Goal: Find contact information: Find contact information

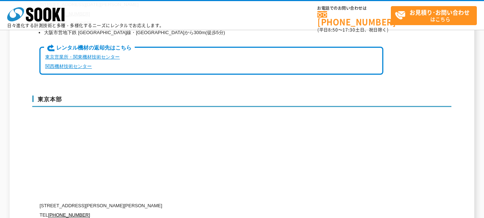
scroll to position [1864, 0]
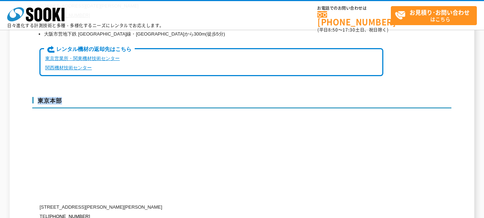
drag, startPoint x: 37, startPoint y: 77, endPoint x: 64, endPoint y: 75, distance: 26.9
click at [63, 97] on h3 "東京本部" at bounding box center [241, 102] width 419 height 11
copy h3 "東京本部"
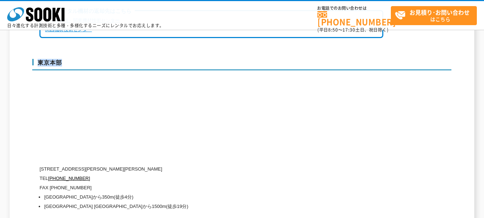
scroll to position [1935, 0]
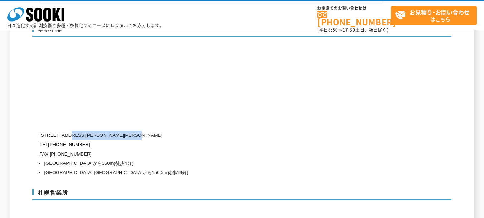
drag, startPoint x: 70, startPoint y: 113, endPoint x: 172, endPoint y: 112, distance: 101.4
click at [172, 130] on p "[STREET_ADDRESS][PERSON_NAME][PERSON_NAME]" at bounding box center [211, 134] width 344 height 9
copy p "[PERSON_NAME][STREET_ADDRESS][PERSON_NAME]"
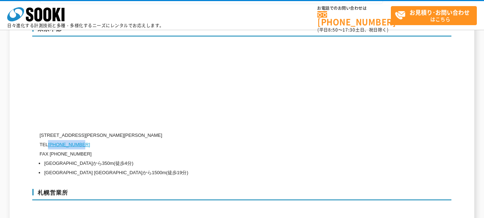
drag, startPoint x: 88, startPoint y: 123, endPoint x: 50, endPoint y: 123, distance: 38.0
click at [50, 140] on p "TEL [PHONE_NUMBER]" at bounding box center [211, 144] width 344 height 9
copy link "[PHONE_NUMBER]"
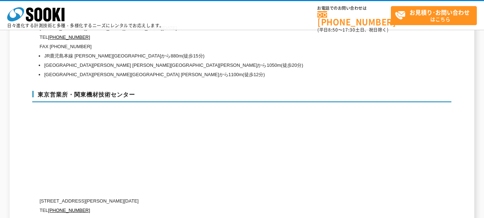
scroll to position [2975, 0]
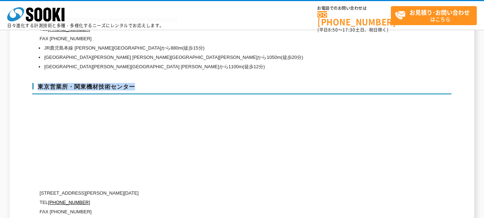
drag, startPoint x: 38, startPoint y: 63, endPoint x: 153, endPoint y: 65, distance: 115.1
click at [157, 83] on h3 "東京営業所・関東機材技術センター" at bounding box center [241, 88] width 419 height 11
copy h3 "東京営業所・関東機材技術センター"
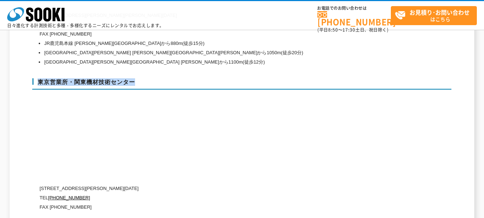
scroll to position [3046, 0]
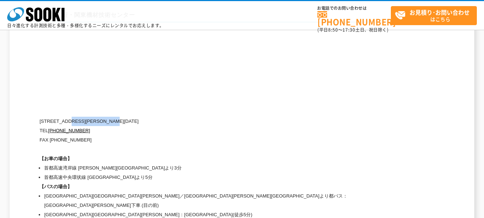
drag, startPoint x: 71, startPoint y: 98, endPoint x: 149, endPoint y: 98, distance: 78.5
click at [158, 116] on p "[STREET_ADDRESS][PERSON_NAME][DATE]" at bounding box center [211, 120] width 344 height 9
copy p "[PERSON_NAME][STREET_ADDRESS][DATE]"
drag, startPoint x: 70, startPoint y: 108, endPoint x: 50, endPoint y: 108, distance: 19.4
click at [50, 126] on p "TEL [PHONE_NUMBER]" at bounding box center [211, 130] width 344 height 9
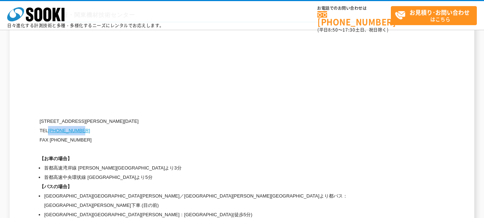
copy link "[PHONE_NUMBER]"
